Goal: Transaction & Acquisition: Purchase product/service

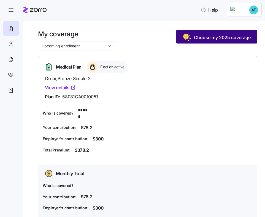
click at [218, 37] on span "Choose my 2025 coverage" at bounding box center [222, 37] width 57 height 7
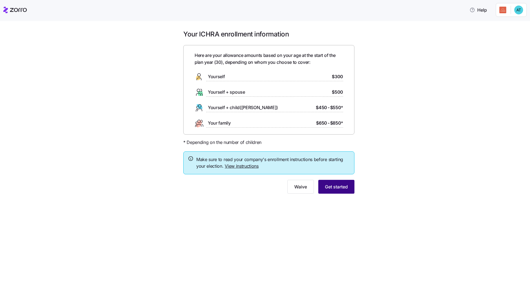
click at [265, 186] on span "Get started" at bounding box center [336, 186] width 23 height 7
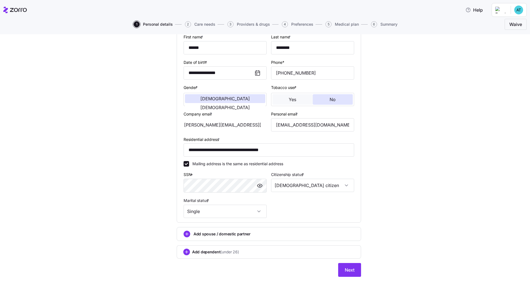
scroll to position [67, 0]
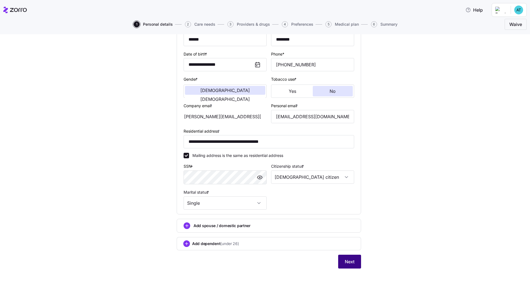
click at [265, 217] on span "Next" at bounding box center [350, 261] width 10 height 7
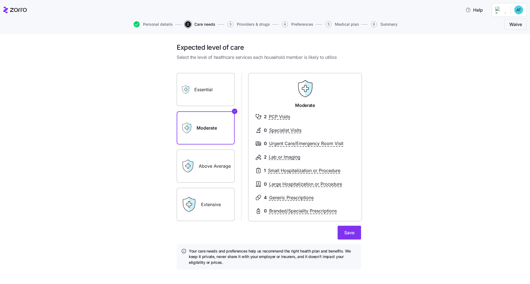
click at [215, 96] on label "Essential" at bounding box center [206, 89] width 58 height 33
click at [0, 0] on input "Essential" at bounding box center [0, 0] width 0 height 0
click at [211, 203] on label "Extensive" at bounding box center [206, 204] width 58 height 33
click at [0, 0] on input "Extensive" at bounding box center [0, 0] width 0 height 0
click at [204, 157] on label "Above Average" at bounding box center [206, 165] width 58 height 33
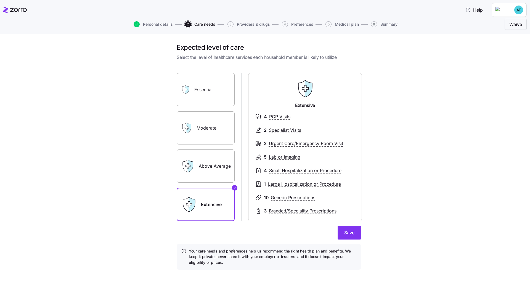
click at [0, 0] on input "Above Average" at bounding box center [0, 0] width 0 height 0
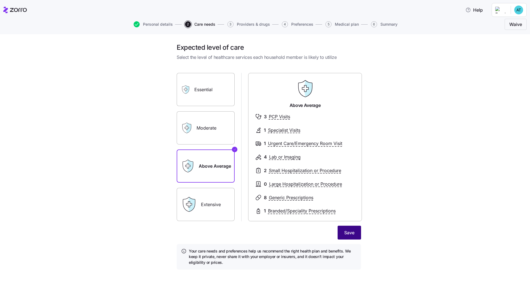
click at [265, 217] on button "Save" at bounding box center [349, 232] width 23 height 14
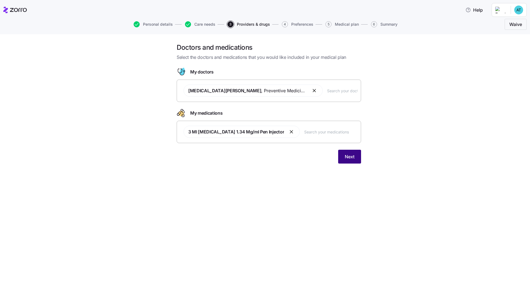
click at [265, 158] on span "Next" at bounding box center [350, 156] width 10 height 7
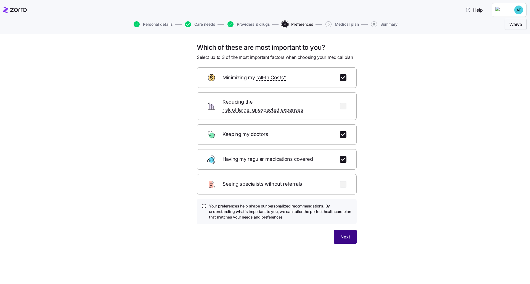
click at [265, 217] on button "Next" at bounding box center [345, 237] width 23 height 14
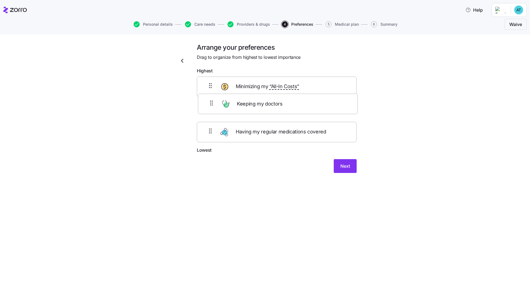
drag, startPoint x: 285, startPoint y: 92, endPoint x: 287, endPoint y: 115, distance: 23.0
click at [265, 115] on div "Keeping my doctors Minimizing my “All-In Costs” Having my regular medications c…" at bounding box center [277, 111] width 160 height 70
drag, startPoint x: 298, startPoint y: 112, endPoint x: 291, endPoint y: 88, distance: 25.4
click at [265, 88] on div "Minimizing my “All-In Costs” Keeping my doctors Having my regular medications c…" at bounding box center [277, 111] width 160 height 70
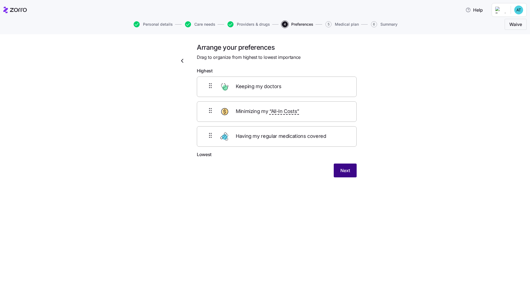
click at [265, 170] on button "Next" at bounding box center [345, 170] width 23 height 14
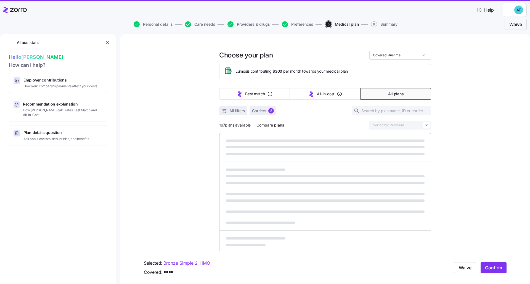
scroll to position [93, 0]
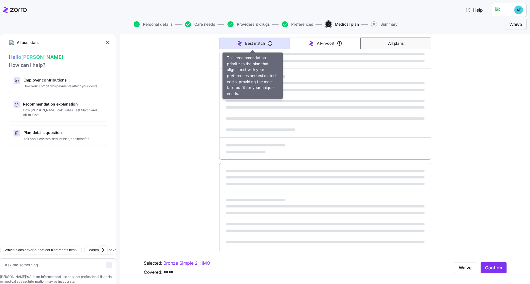
click at [254, 43] on span "Best match" at bounding box center [255, 44] width 20 height 6
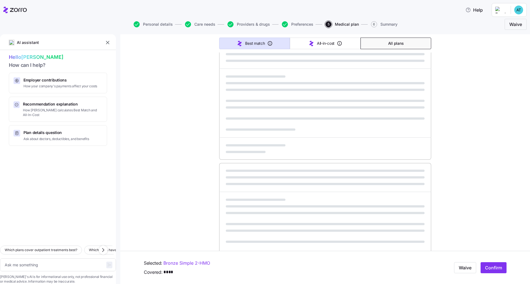
type textarea "x"
type input "Sorted by: Best match"
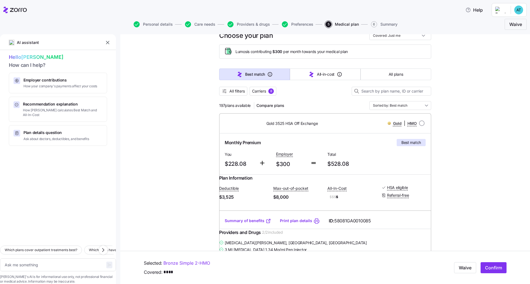
scroll to position [0, 0]
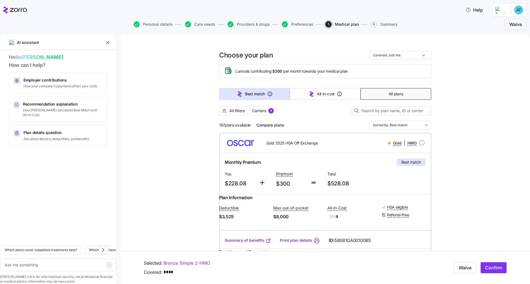
click at [265, 95] on span "All plans" at bounding box center [396, 94] width 14 height 6
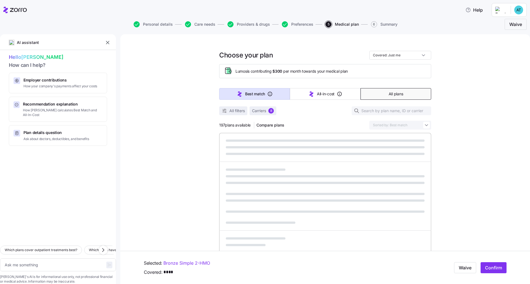
type textarea "x"
type input "Sorted by: Premium"
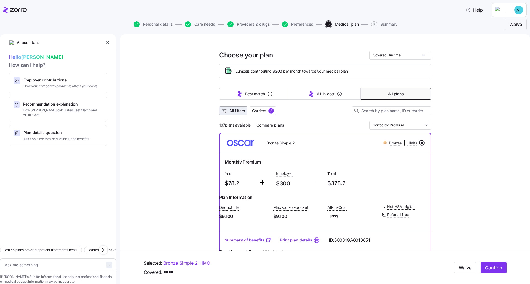
click at [242, 111] on span "All filters" at bounding box center [236, 111] width 15 height 6
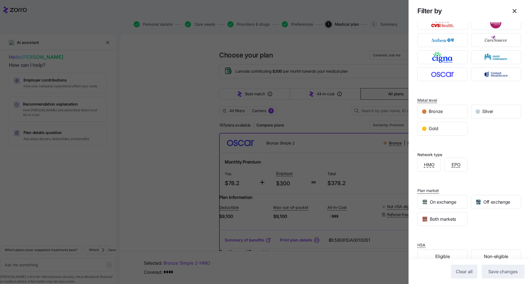
scroll to position [29, 0]
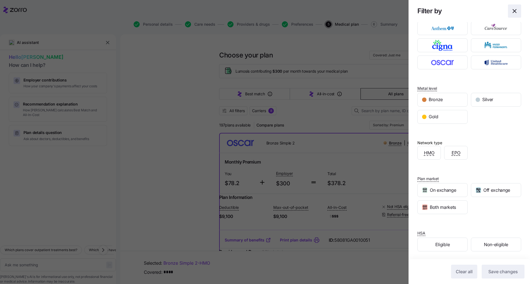
click at [265, 12] on icon "button" at bounding box center [514, 11] width 7 height 7
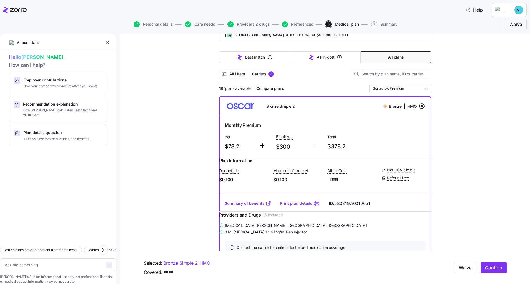
scroll to position [60, 0]
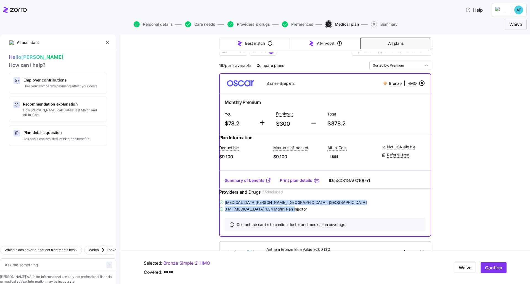
drag, startPoint x: 299, startPoint y: 220, endPoint x: 219, endPoint y: 210, distance: 80.3
click at [219, 210] on div "[MEDICAL_DATA][PERSON_NAME] , [GEOGRAPHIC_DATA], [GEOGRAPHIC_DATA] 3 Ml [MEDICA…" at bounding box center [325, 206] width 212 height 14
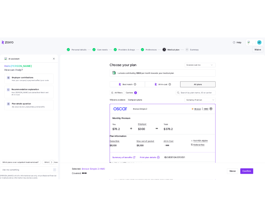
scroll to position [4, 0]
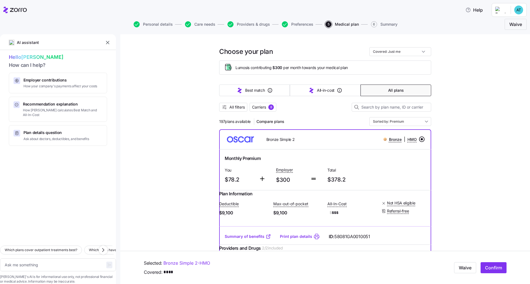
type textarea "x"
